Goal: Check status: Check status

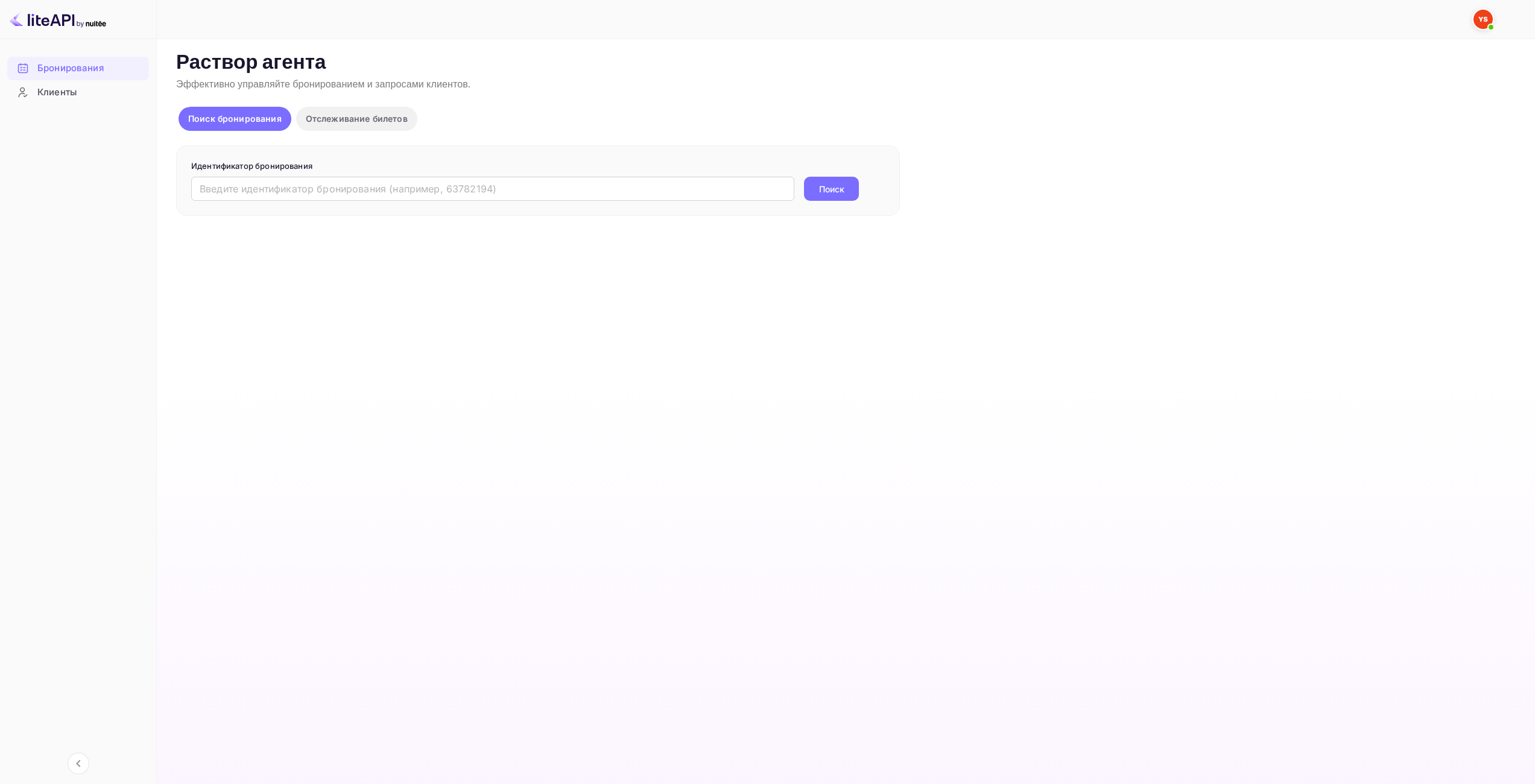
drag, startPoint x: 0, startPoint y: 0, endPoint x: 796, endPoint y: 196, distance: 819.8
click at [741, 189] on input "text" at bounding box center [493, 189] width 603 height 24
paste input "9765133"
type input "9765133"
click at [872, 198] on div "9765133 ​ Поиск" at bounding box center [538, 189] width 694 height 24
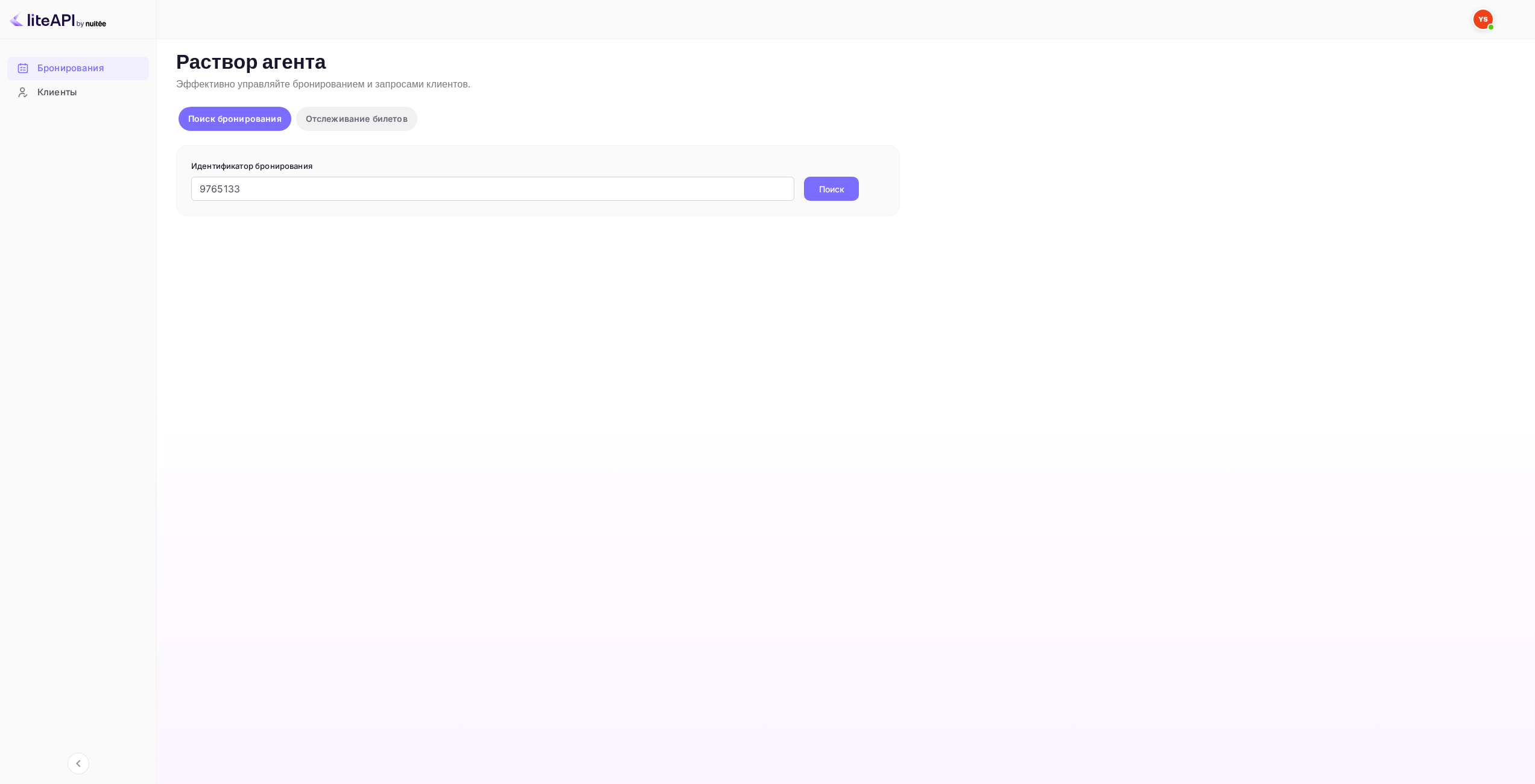
click at [805, 201] on div "Поиск" at bounding box center [832, 189] width 55 height 24
click at [822, 190] on ya-tr-span "Поиск" at bounding box center [832, 189] width 25 height 13
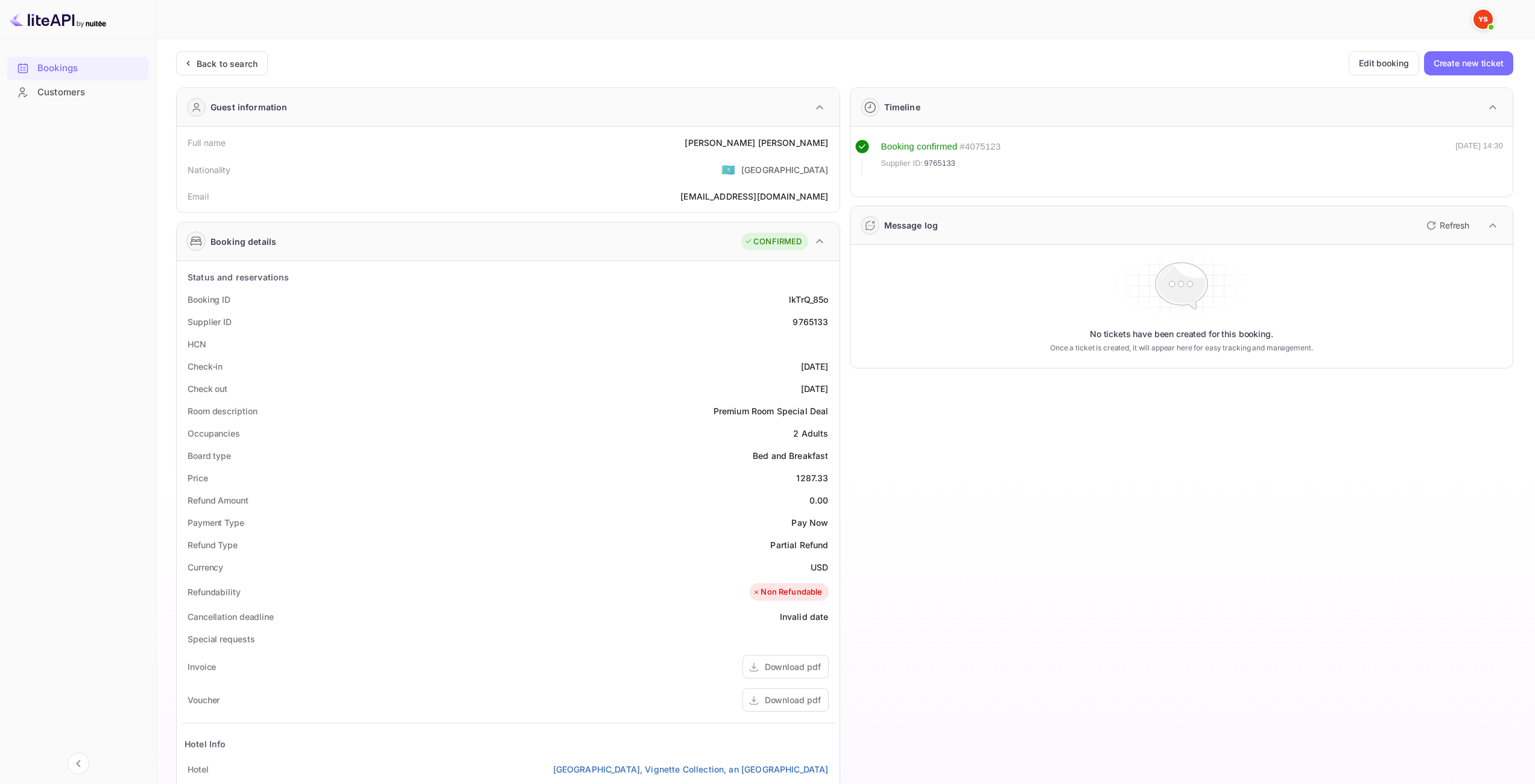
click at [726, 488] on div "Price 1287.33" at bounding box center [507, 478] width 653 height 23
click at [796, 490] on div "Refund Amount 0.00" at bounding box center [507, 500] width 653 height 23
drag, startPoint x: 799, startPoint y: 476, endPoint x: 830, endPoint y: 474, distance: 31.1
click at [830, 474] on div "Price 1287.33" at bounding box center [507, 478] width 653 height 23
copy div "1287.33"
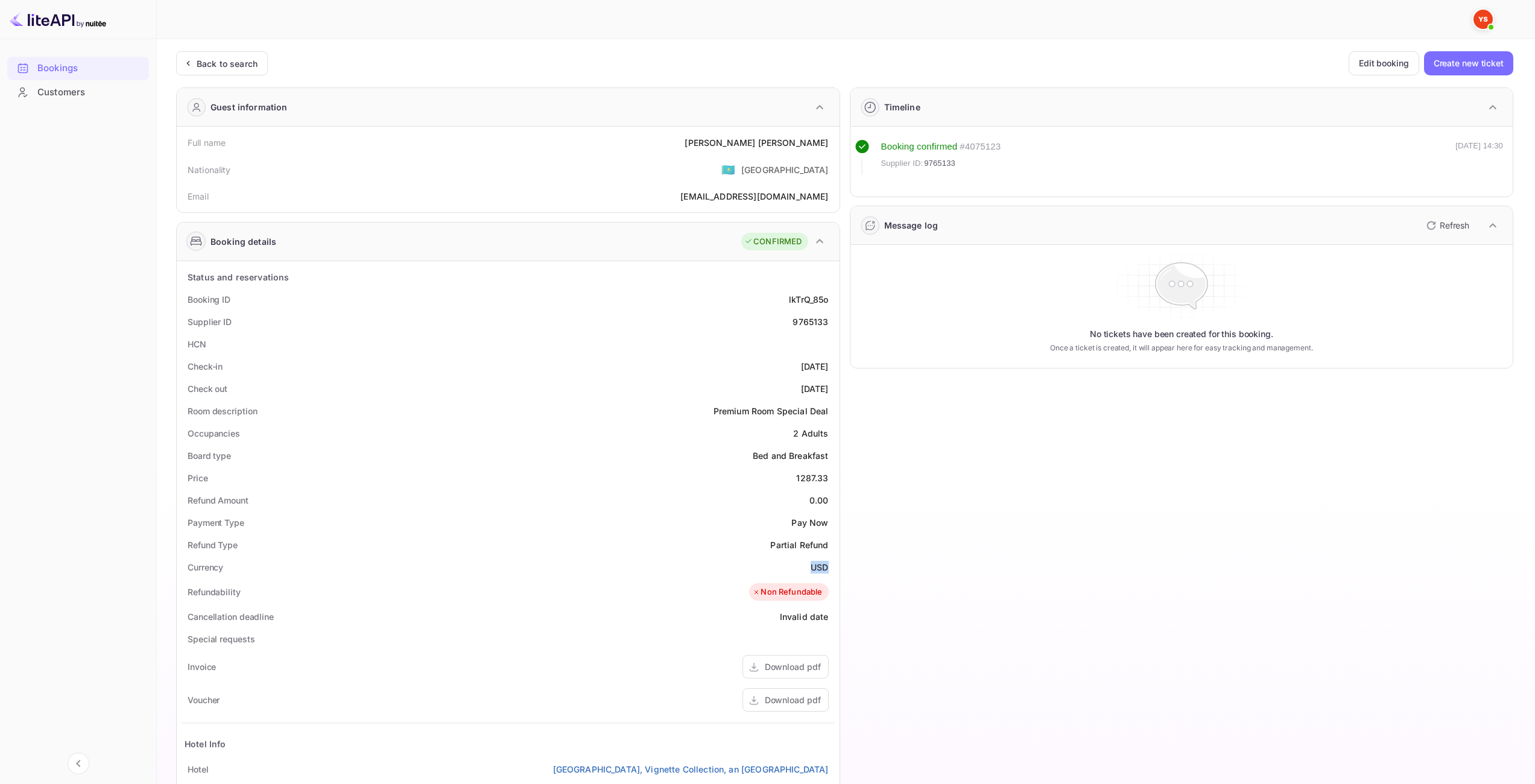
drag, startPoint x: 810, startPoint y: 565, endPoint x: 826, endPoint y: 565, distance: 16.0
click at [826, 565] on div "Currency USD" at bounding box center [507, 567] width 653 height 23
copy div "USD"
drag, startPoint x: 737, startPoint y: 137, endPoint x: 831, endPoint y: 146, distance: 94.4
click at [831, 146] on div "Full name [PERSON_NAME]" at bounding box center [507, 143] width 653 height 23
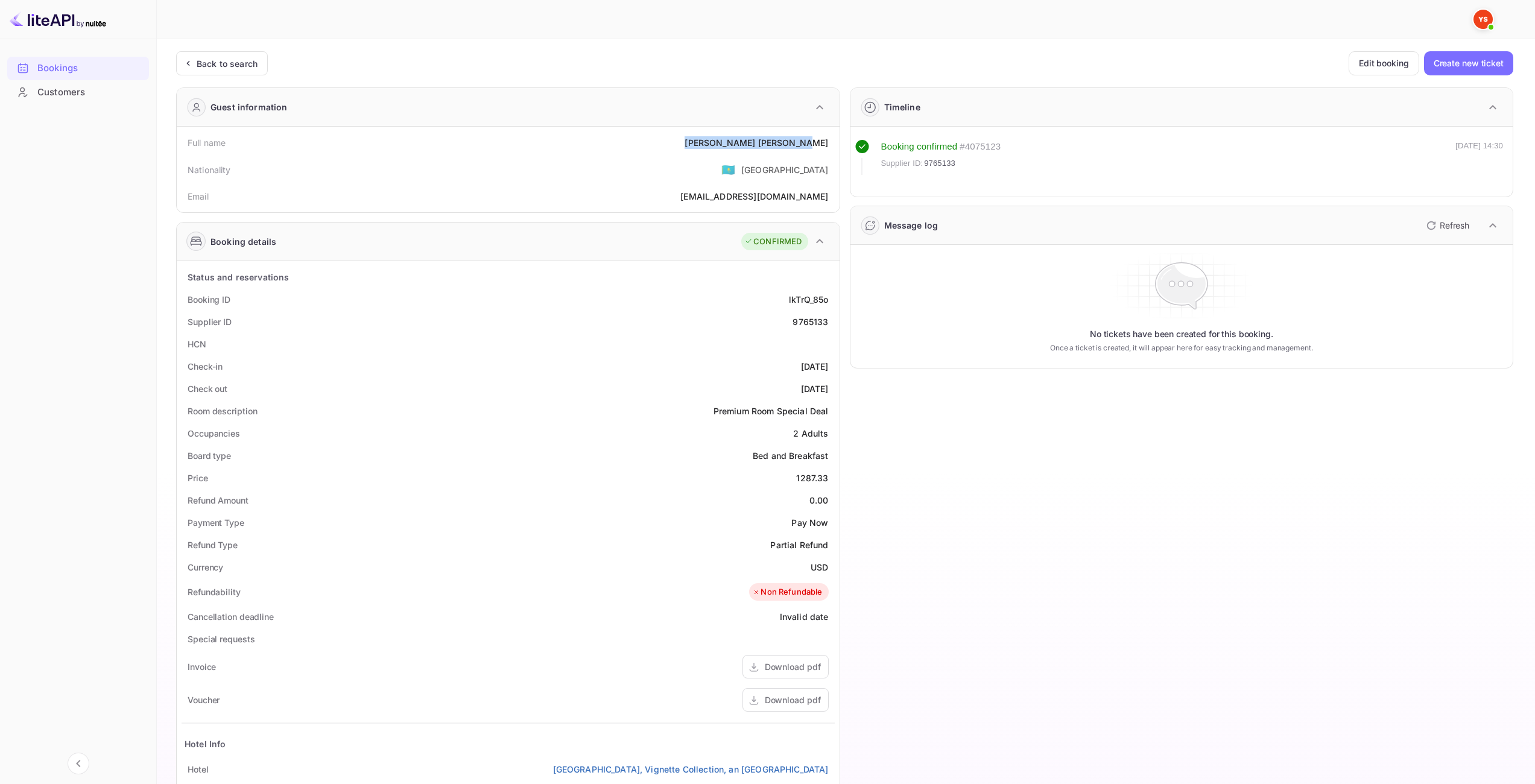
copy div "[PERSON_NAME]"
